Goal: Task Accomplishment & Management: Use online tool/utility

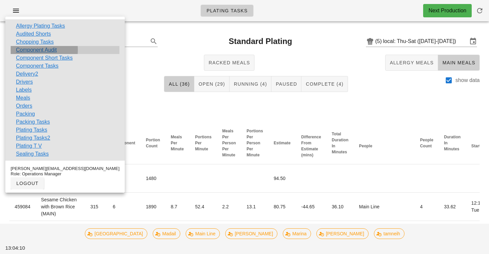
click at [41, 49] on link "Component Audit" at bounding box center [36, 50] width 41 height 8
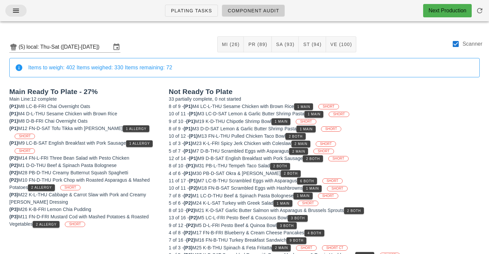
click at [15, 15] on button "button" at bounding box center [15, 11] width 21 height 12
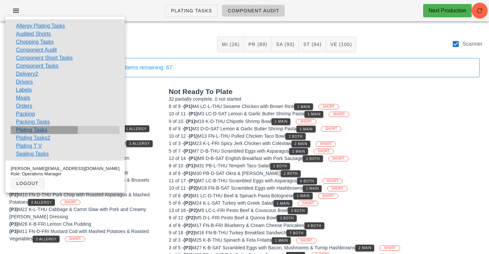
click at [32, 131] on link "Plating Tasks" at bounding box center [31, 130] width 31 height 8
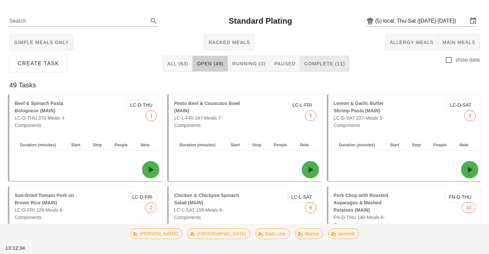
scroll to position [24, 0]
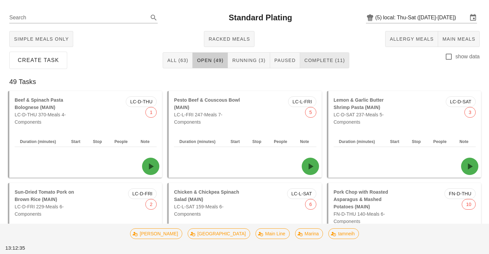
click at [317, 61] on span "Complete (11)" at bounding box center [324, 60] width 41 height 5
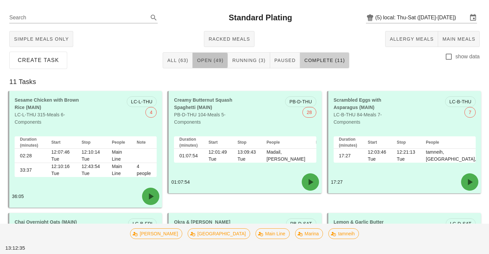
click at [213, 58] on span "Open (49)" at bounding box center [210, 60] width 27 height 5
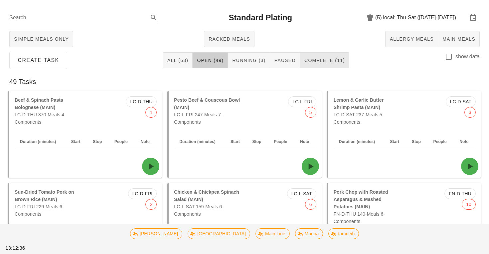
click at [328, 54] on button "Complete (11)" at bounding box center [324, 60] width 49 height 16
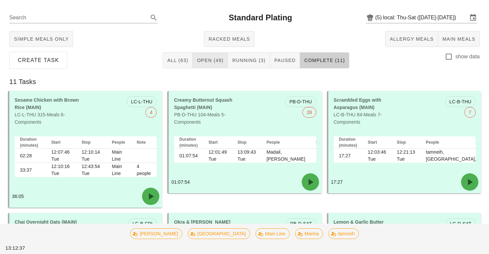
click at [212, 59] on span "Open (49)" at bounding box center [210, 60] width 27 height 5
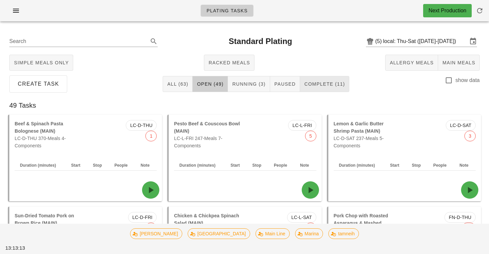
click at [312, 79] on button "Complete (11)" at bounding box center [324, 84] width 49 height 16
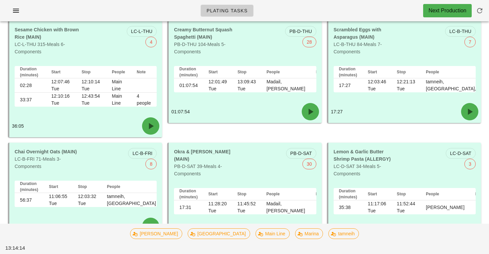
scroll to position [93, 0]
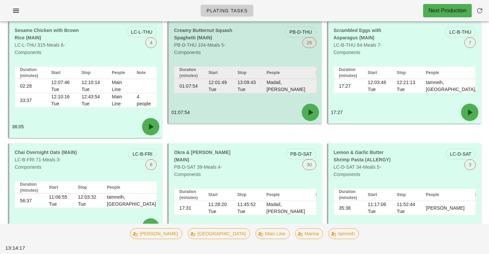
click at [247, 109] on div "01:07:54" at bounding box center [245, 112] width 153 height 23
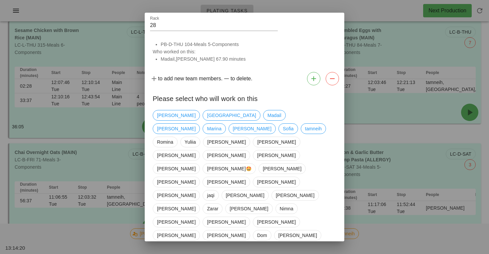
scroll to position [19, 0]
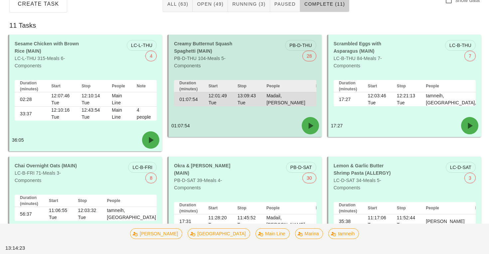
scroll to position [89, 0]
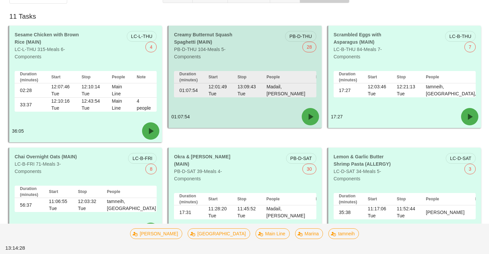
click at [207, 26] on div "Creamy Butternut Squash Spaghetti (MAIN) PB-D-THU 104-Meals 5-Components PB-D-T…" at bounding box center [245, 46] width 153 height 40
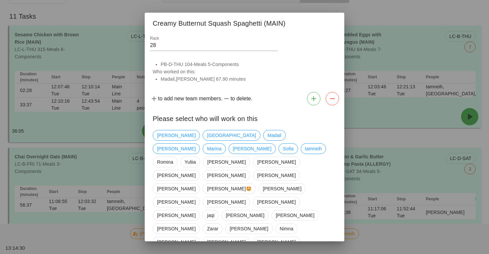
click at [139, 24] on div at bounding box center [244, 127] width 489 height 254
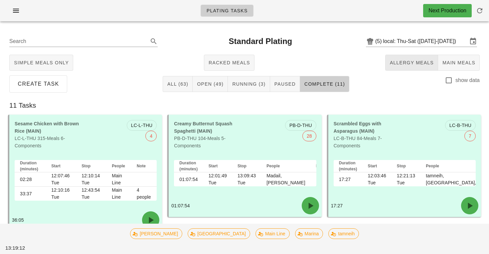
click at [414, 62] on span "Allergy Meals" at bounding box center [412, 62] width 44 height 5
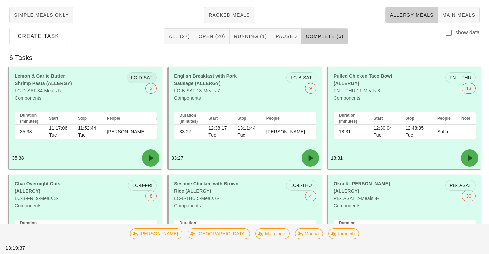
scroll to position [50, 0]
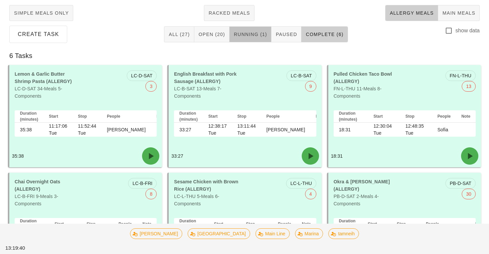
click at [248, 40] on button "Running (1)" at bounding box center [251, 34] width 42 height 16
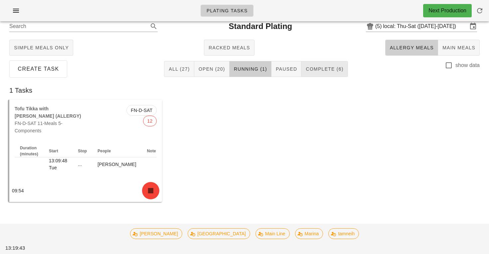
click at [327, 70] on span "Complete (6)" at bounding box center [325, 68] width 38 height 5
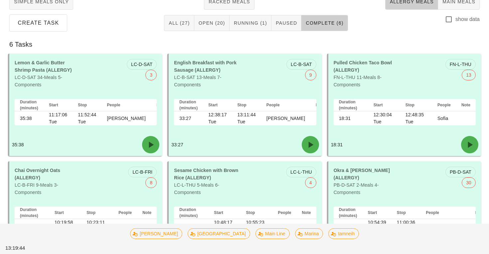
scroll to position [62, 0]
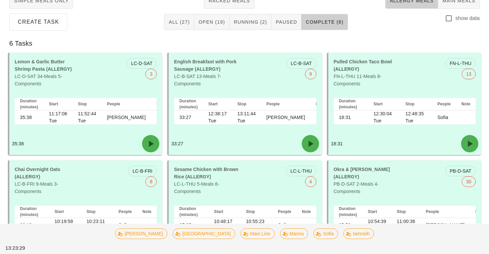
click at [419, 6] on button "Allergy Meals" at bounding box center [411, 1] width 53 height 16
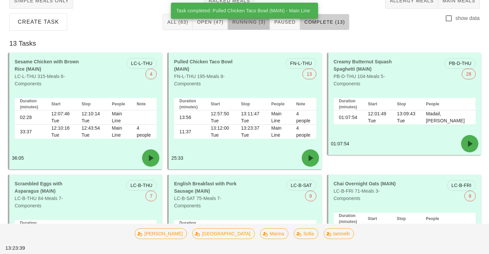
click at [245, 23] on span "Running (3)" at bounding box center [249, 21] width 34 height 5
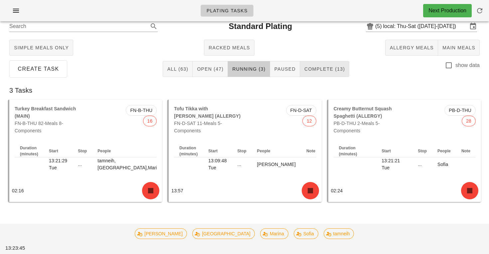
click at [326, 72] on span "Complete (13)" at bounding box center [324, 68] width 41 height 5
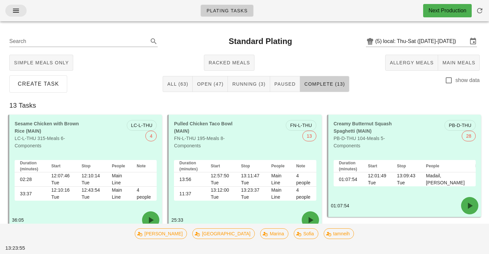
click at [16, 9] on icon "button" at bounding box center [16, 11] width 8 height 8
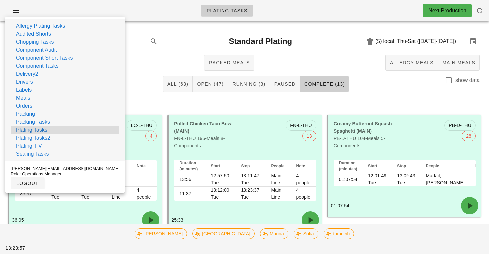
click at [39, 132] on link "Plating Tasks" at bounding box center [31, 130] width 31 height 8
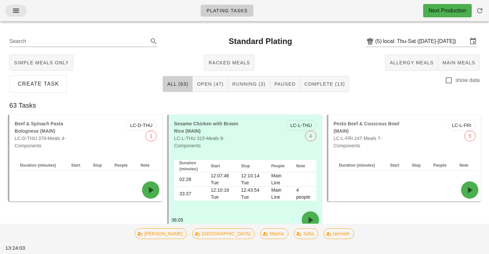
click at [15, 13] on icon "button" at bounding box center [16, 11] width 8 height 8
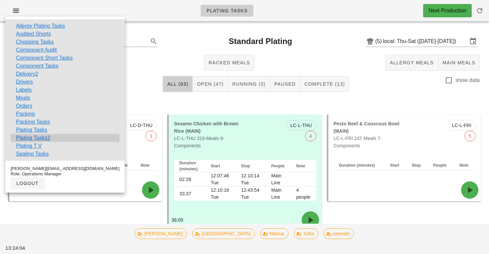
click at [41, 137] on link "Plating Tasks2" at bounding box center [33, 138] width 34 height 8
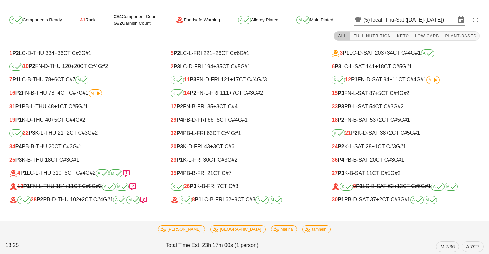
scroll to position [13, 0]
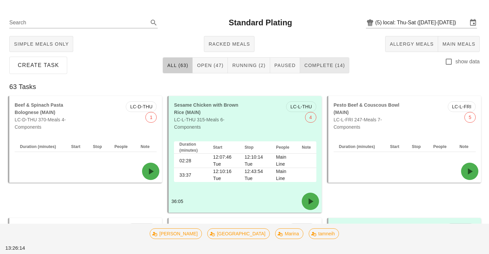
click at [322, 63] on span "Complete (14)" at bounding box center [324, 65] width 41 height 5
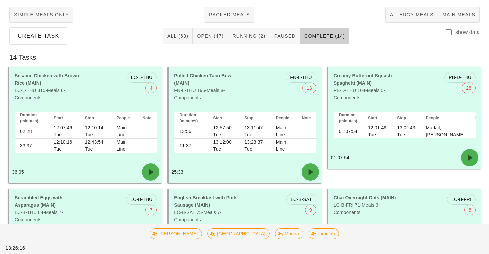
scroll to position [31, 0]
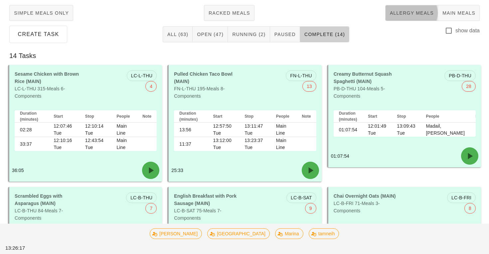
click at [396, 8] on button "Allergy Meals" at bounding box center [411, 13] width 53 height 16
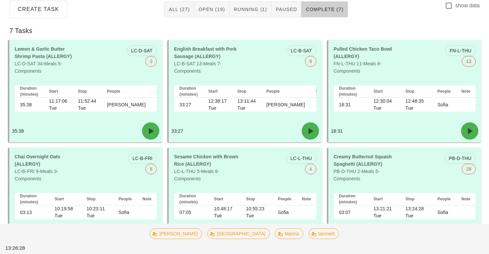
scroll to position [30, 0]
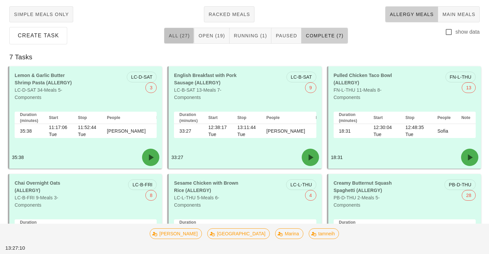
click at [183, 37] on span "All (27)" at bounding box center [178, 35] width 21 height 5
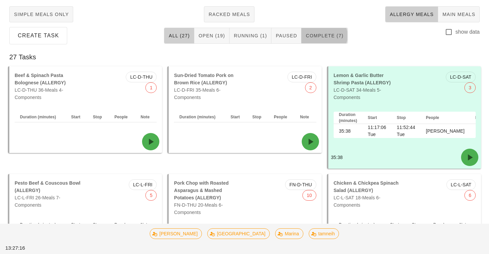
click at [322, 39] on button "Complete (7)" at bounding box center [325, 36] width 46 height 16
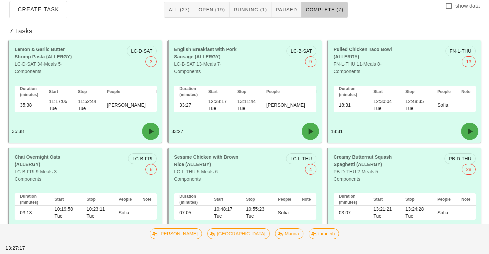
scroll to position [58, 0]
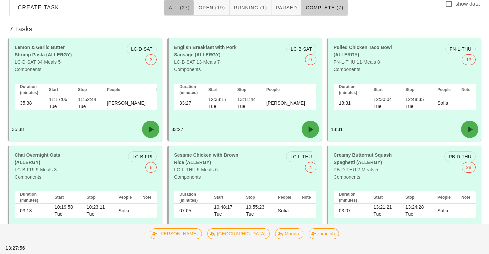
click at [183, 12] on button "All (27)" at bounding box center [179, 8] width 30 height 16
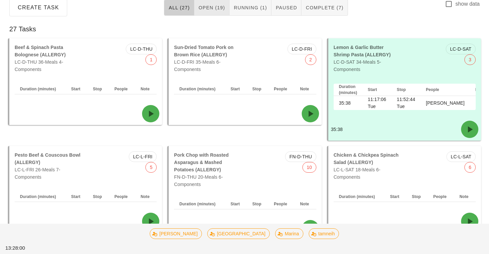
click at [221, 7] on span "Open (19)" at bounding box center [211, 7] width 27 height 5
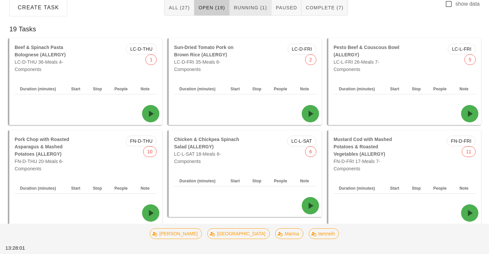
click at [247, 7] on span "Running (1)" at bounding box center [251, 7] width 34 height 5
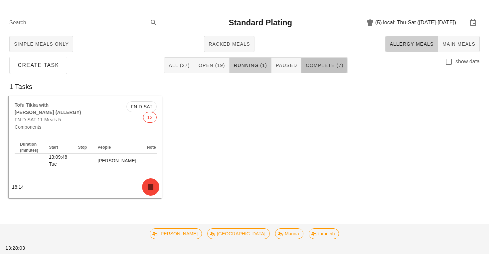
click at [315, 63] on span "Complete (7)" at bounding box center [325, 65] width 38 height 5
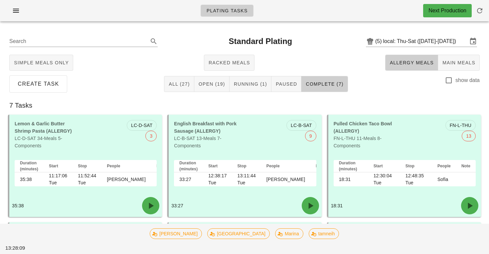
click at [400, 60] on span "Allergy Meals" at bounding box center [412, 62] width 44 height 5
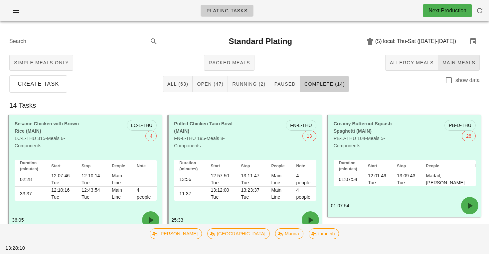
click at [447, 62] on span "Main Meals" at bounding box center [458, 62] width 33 height 5
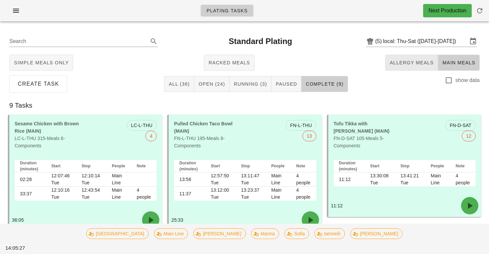
click at [400, 68] on button "Allergy Meals" at bounding box center [411, 63] width 53 height 16
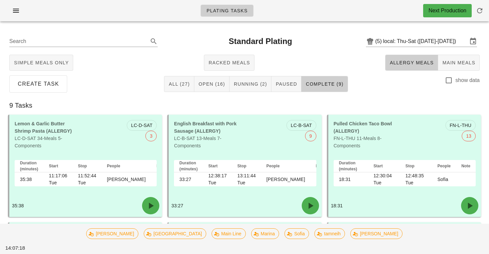
click at [430, 64] on span "Allergy Meals" at bounding box center [412, 62] width 44 height 5
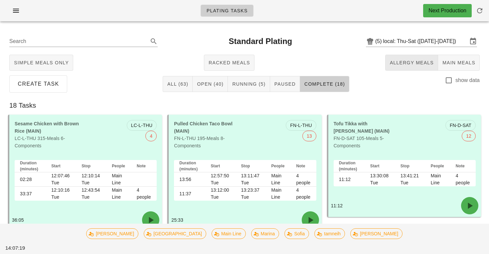
click at [418, 64] on span "Allergy Meals" at bounding box center [412, 62] width 44 height 5
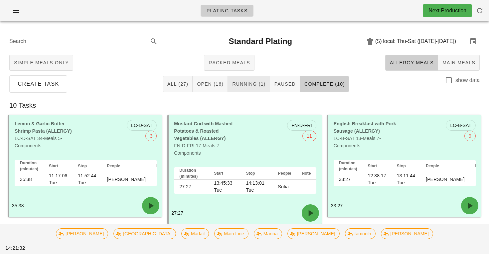
click at [258, 81] on span "Running (1)" at bounding box center [249, 83] width 34 height 5
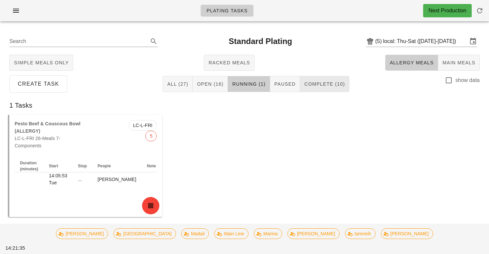
click at [327, 81] on span "Complete (10)" at bounding box center [324, 83] width 41 height 5
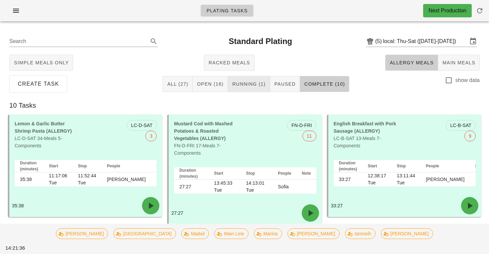
click at [247, 89] on button "Running (1)" at bounding box center [249, 84] width 42 height 16
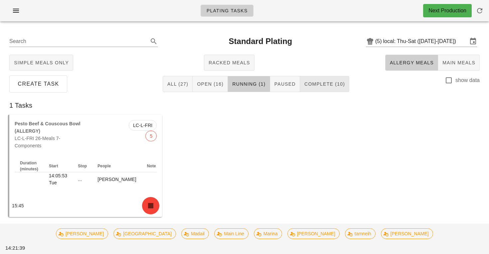
click at [321, 89] on button "Complete (10)" at bounding box center [324, 84] width 49 height 16
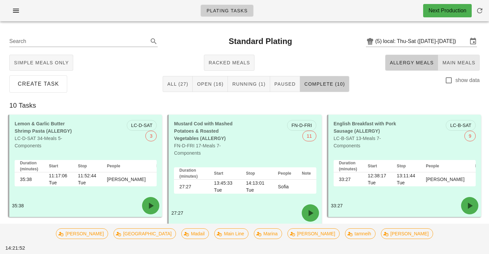
click at [458, 64] on span "Main Meals" at bounding box center [458, 62] width 33 height 5
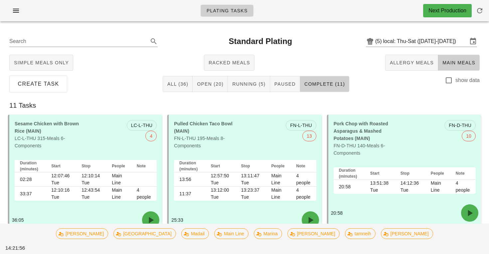
scroll to position [21, 0]
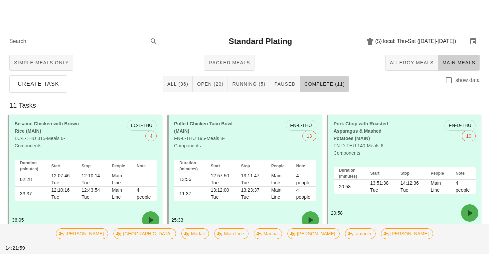
scroll to position [37, 0]
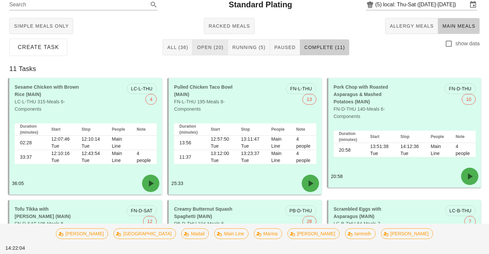
click at [213, 49] on span "Open (20)" at bounding box center [210, 47] width 27 height 5
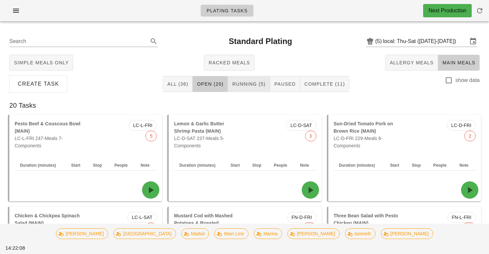
scroll to position [0, 0]
click at [248, 82] on span "Running (5)" at bounding box center [249, 83] width 34 height 5
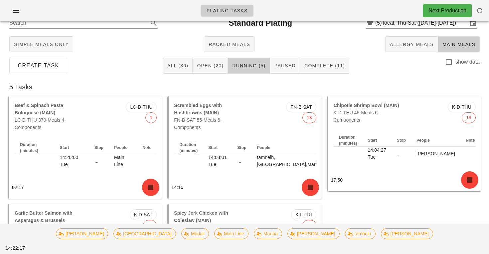
scroll to position [4, 0]
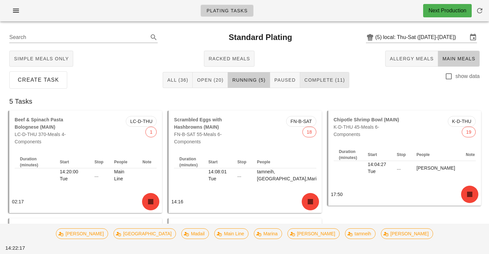
click at [333, 82] on span "Complete (11)" at bounding box center [324, 79] width 41 height 5
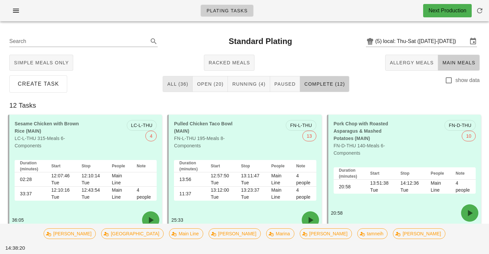
click at [185, 86] on span "All (36)" at bounding box center [177, 83] width 21 height 5
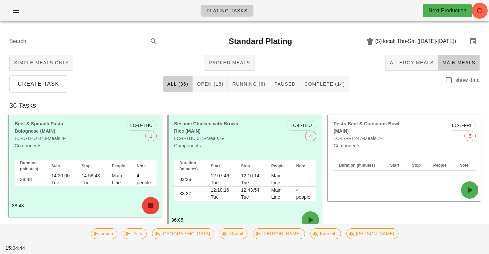
click at [416, 71] on div "Simple Meals Only Racked Meals Allergy Meals Main Meals" at bounding box center [244, 62] width 481 height 21
click at [411, 63] on span "Allergy Meals" at bounding box center [412, 62] width 44 height 5
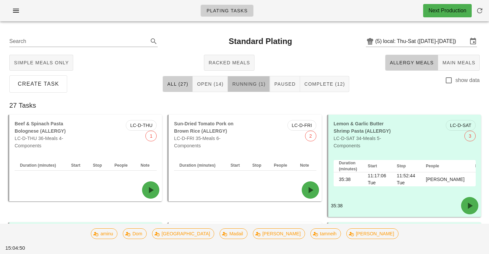
click at [239, 81] on span "Running (1)" at bounding box center [249, 83] width 34 height 5
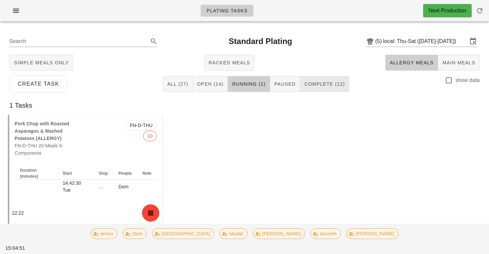
click at [345, 85] on button "Complete (12)" at bounding box center [324, 84] width 49 height 16
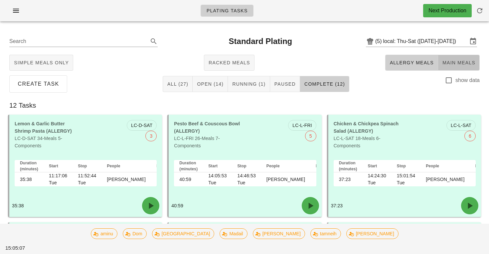
click at [446, 60] on span "Main Meals" at bounding box center [458, 62] width 33 height 5
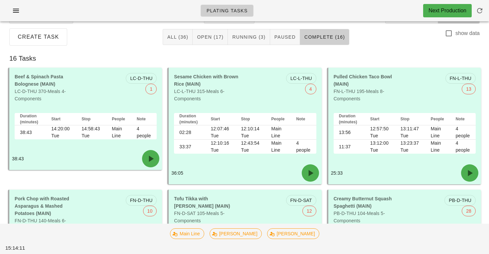
scroll to position [9, 0]
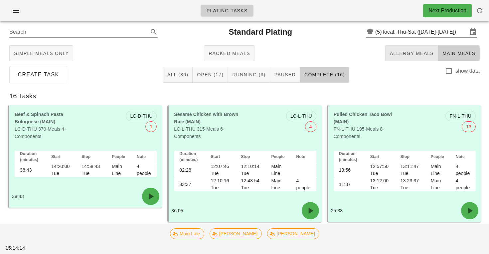
click at [399, 47] on button "Allergy Meals" at bounding box center [411, 53] width 53 height 16
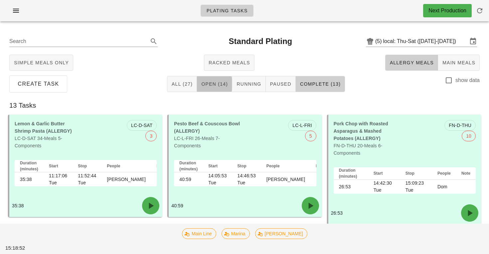
click at [228, 85] on button "Open (14)" at bounding box center [214, 84] width 35 height 16
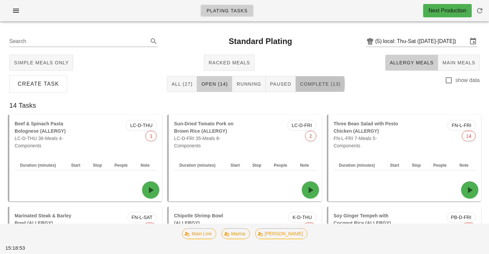
click at [309, 88] on button "Complete (13)" at bounding box center [320, 84] width 49 height 16
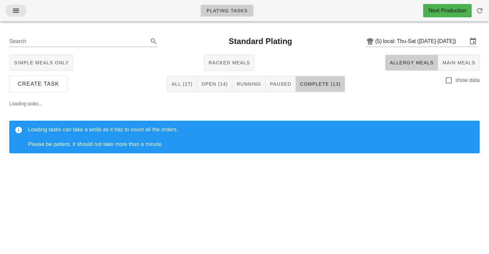
click at [15, 10] on icon "button" at bounding box center [16, 11] width 8 height 8
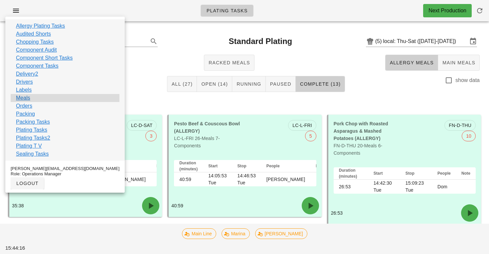
click at [23, 99] on link "Meals" at bounding box center [23, 98] width 14 height 8
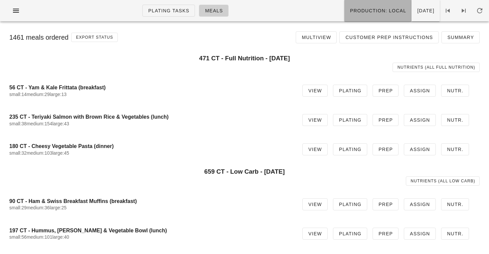
click at [371, 9] on span "Production: local" at bounding box center [378, 10] width 57 height 5
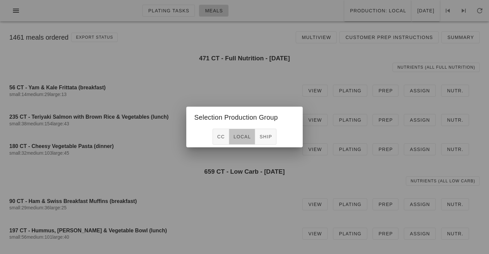
click at [242, 138] on span "local" at bounding box center [242, 136] width 18 height 5
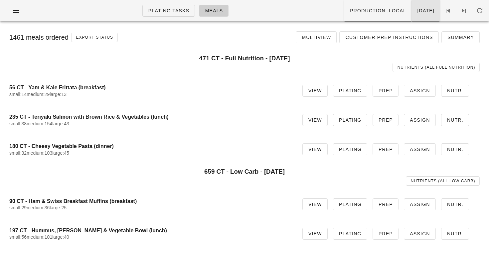
click at [417, 13] on span "Tuesday Aug 26" at bounding box center [426, 10] width 18 height 5
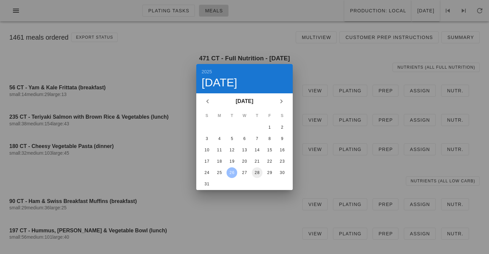
click at [257, 173] on div "28" at bounding box center [257, 172] width 11 height 5
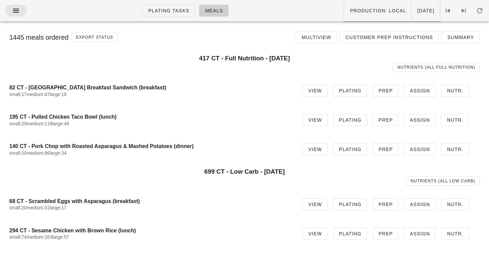
click at [11, 7] on span "button" at bounding box center [16, 11] width 11 height 8
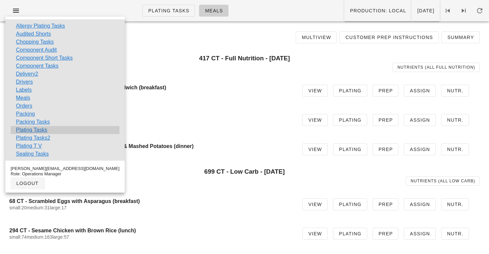
click at [36, 131] on link "Plating Tasks" at bounding box center [31, 130] width 31 height 8
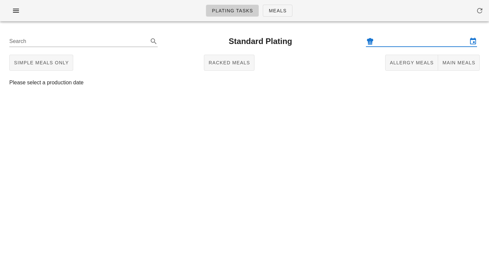
click at [398, 43] on input "text" at bounding box center [421, 41] width 93 height 11
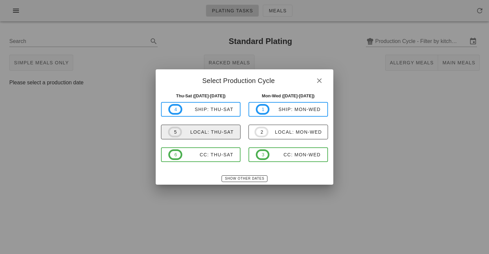
click at [218, 136] on span "5 local: Thu-Sat" at bounding box center [201, 131] width 66 height 11
type input "local: Thu-Sat ([DATE]-[DATE])"
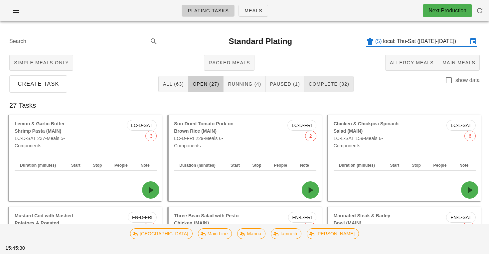
click at [331, 87] on span "Complete (32)" at bounding box center [329, 83] width 41 height 5
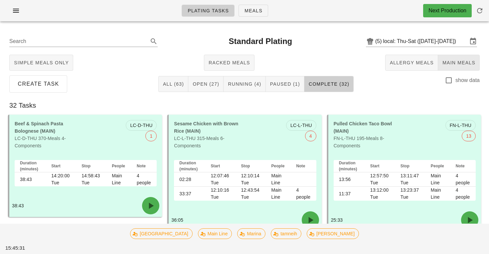
click at [468, 61] on span "Main Meals" at bounding box center [458, 62] width 33 height 5
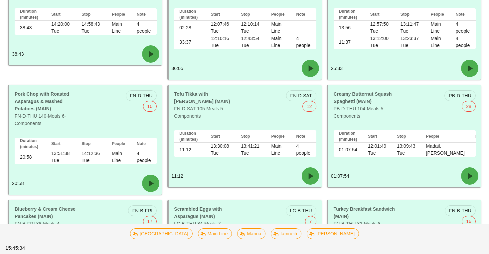
scroll to position [152, 0]
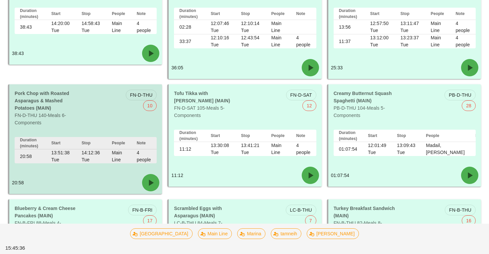
click at [70, 107] on div "Pork Chop with Roasted Asparagus & Mashed Potatoes (MAIN) FN-D-THU 140-Meals 6-…" at bounding box center [48, 108] width 75 height 45
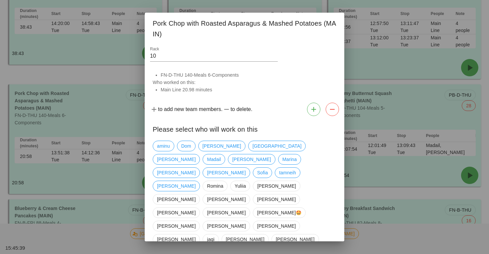
click at [85, 111] on div at bounding box center [244, 127] width 489 height 254
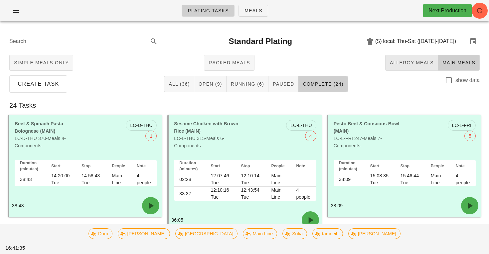
click at [402, 59] on button "Allergy Meals" at bounding box center [411, 63] width 53 height 16
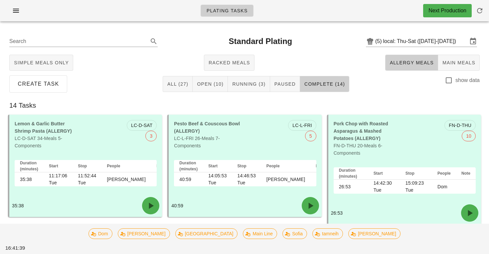
click at [343, 81] on button "Complete (14)" at bounding box center [324, 84] width 49 height 16
click at [249, 84] on span "Running (3)" at bounding box center [249, 83] width 34 height 5
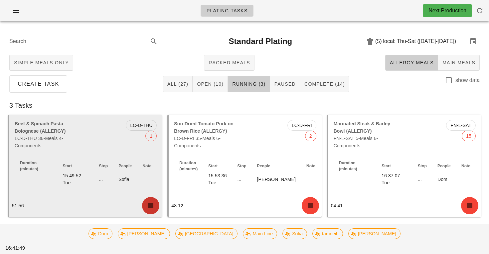
click at [147, 206] on icon "button" at bounding box center [150, 205] width 11 height 11
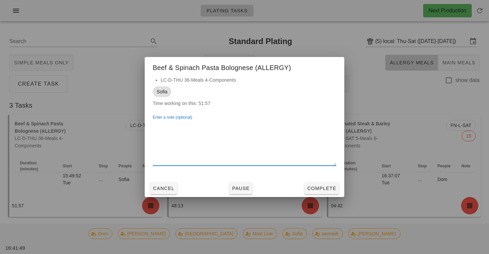
click at [186, 143] on textarea "Enter a note (optional)" at bounding box center [245, 142] width 184 height 47
type textarea "forgot to stop timer!!"
click at [319, 191] on span "Complete" at bounding box center [321, 187] width 29 height 5
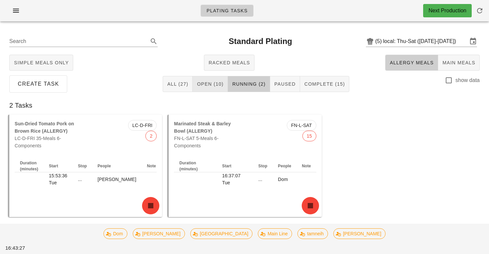
click at [224, 87] on button "Open (10)" at bounding box center [210, 84] width 35 height 16
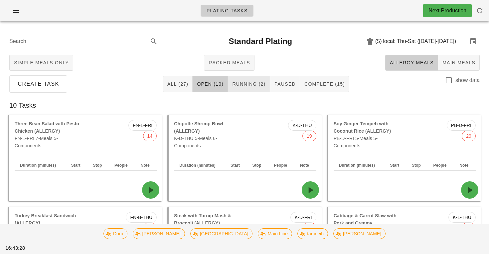
click at [246, 85] on span "Running (2)" at bounding box center [249, 83] width 34 height 5
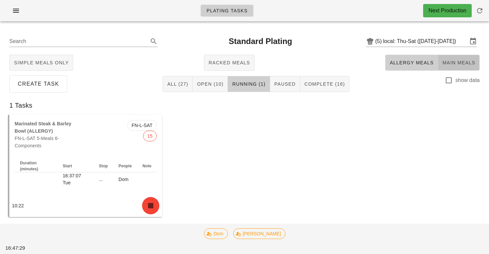
click at [454, 59] on button "Main Meals" at bounding box center [459, 63] width 42 height 16
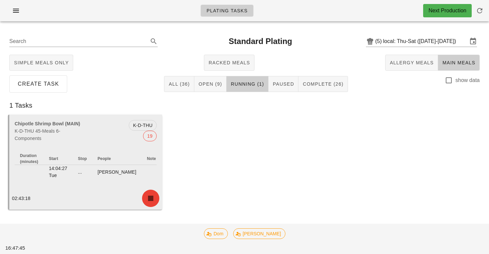
click at [152, 196] on icon "button" at bounding box center [150, 198] width 11 height 11
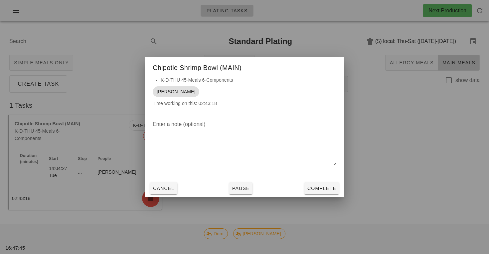
click at [190, 143] on textarea "Enter a note (optional)" at bounding box center [245, 142] width 184 height 47
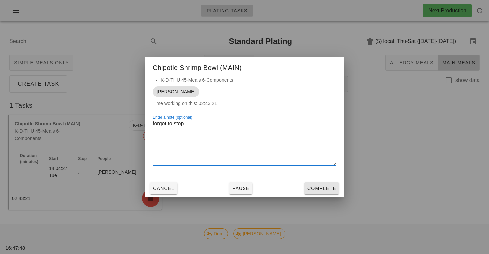
type textarea "forgot to stop."
click at [325, 189] on span "Complete" at bounding box center [321, 187] width 29 height 5
